Goal: Task Accomplishment & Management: Use online tool/utility

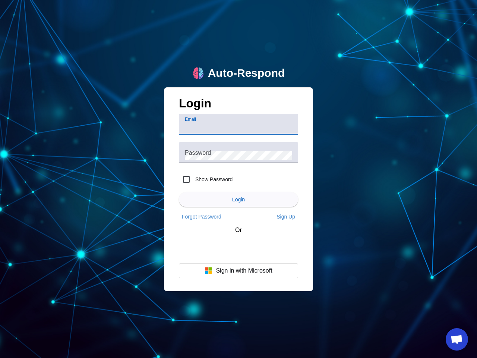
click at [239, 124] on input "Email" at bounding box center [238, 127] width 107 height 9
click at [206, 179] on label "Show Password" at bounding box center [213, 179] width 39 height 7
click at [194, 179] on input "Show Password" at bounding box center [186, 179] width 15 height 15
click at [186, 179] on input "Show Password" at bounding box center [186, 179] width 15 height 15
checkbox input "false"
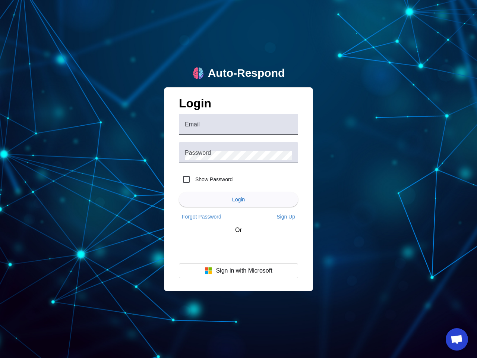
click at [239, 200] on span "Login" at bounding box center [238, 200] width 13 height 6
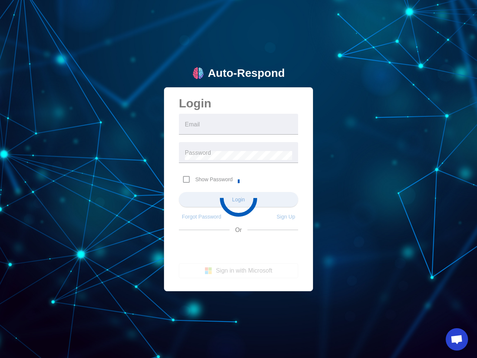
click at [202, 217] on app-main-login "Auto-Respond Login Email Password Show Password Login Forgot Password Sign Up O…" at bounding box center [238, 179] width 477 height 358
click at [286, 217] on app-main-login "Auto-Respond Login Email Password Show Password Login Forgot Password Sign Up O…" at bounding box center [238, 179] width 477 height 358
click at [239, 271] on app-main-login "Auto-Respond Login Email Password Show Password Login Forgot Password Sign Up O…" at bounding box center [238, 179] width 477 height 358
click at [457, 339] on span "Open chat" at bounding box center [457, 340] width 12 height 10
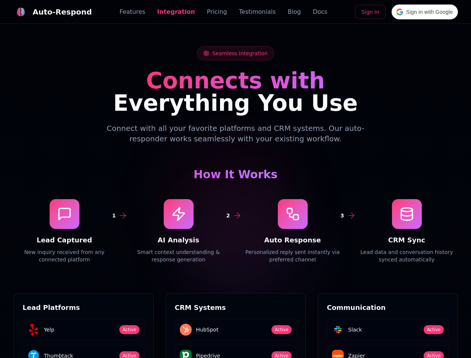
scroll to position [1007, 0]
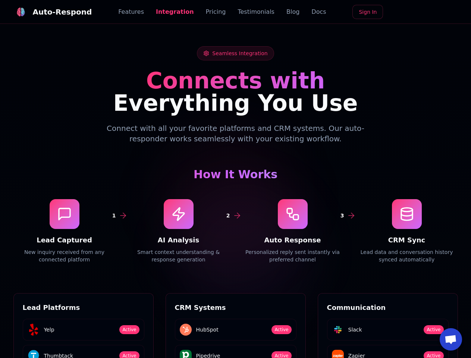
click at [48, 12] on div "Auto-Respond" at bounding box center [62, 12] width 59 height 10
click at [451, 339] on span "Open chat" at bounding box center [451, 340] width 12 height 10
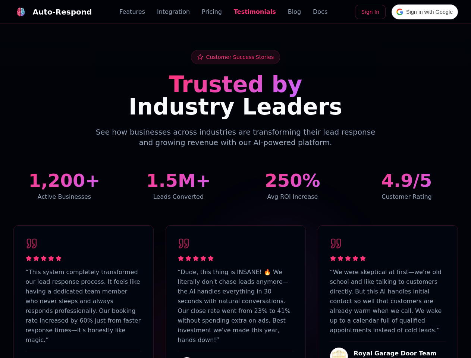
scroll to position [1833, 0]
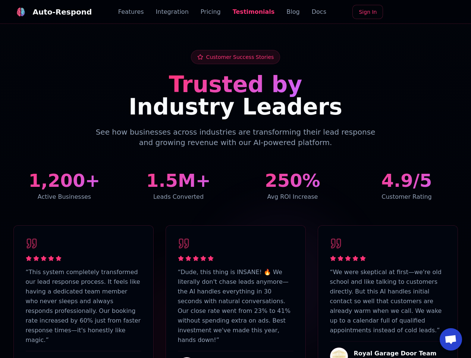
click at [48, 12] on div "Auto-Respond" at bounding box center [62, 12] width 59 height 10
click at [451, 339] on span "Open chat" at bounding box center [451, 340] width 12 height 10
